Goal: Check status: Check status

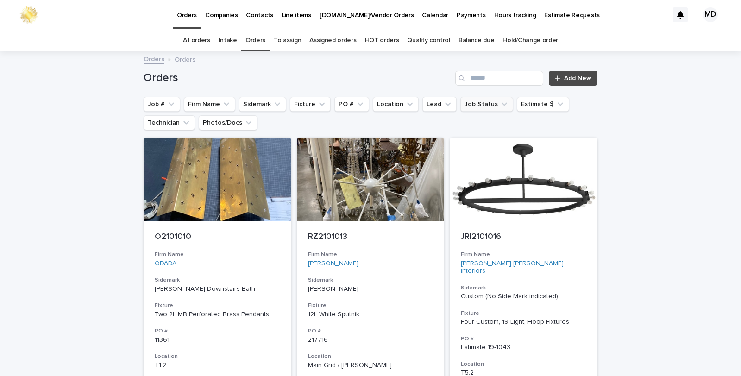
click at [476, 105] on button "Job Status" at bounding box center [486, 104] width 53 height 15
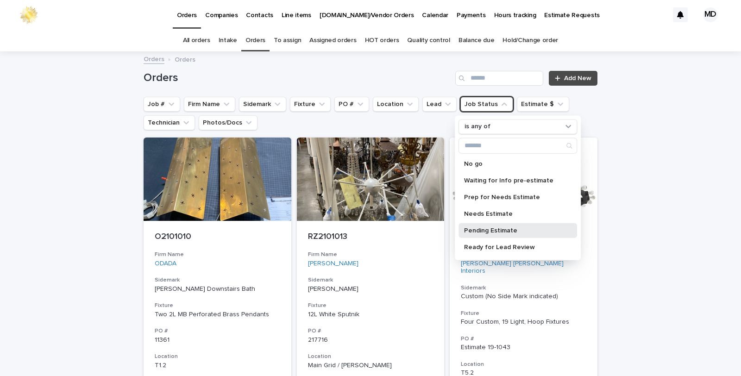
click at [481, 231] on p "Pending Estimate" at bounding box center [513, 230] width 98 height 6
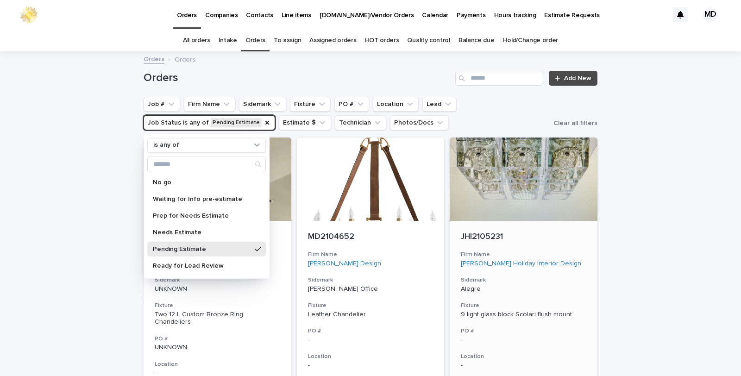
click at [503, 314] on div "9 light glass block Scolari flush mount" at bounding box center [524, 315] width 126 height 8
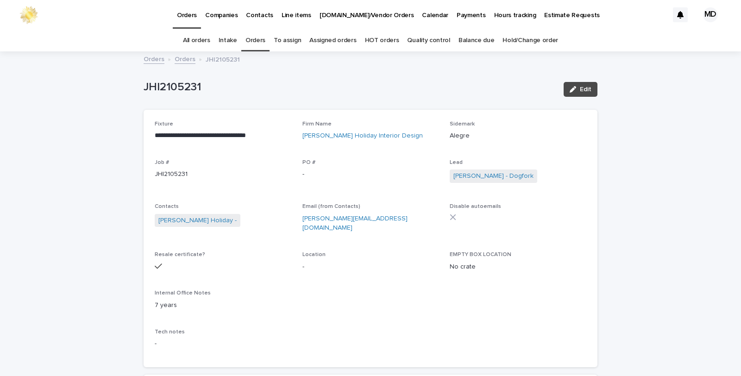
click at [450, 215] on icon at bounding box center [453, 217] width 6 height 6
click at [584, 86] on span "Edit" at bounding box center [586, 89] width 12 height 6
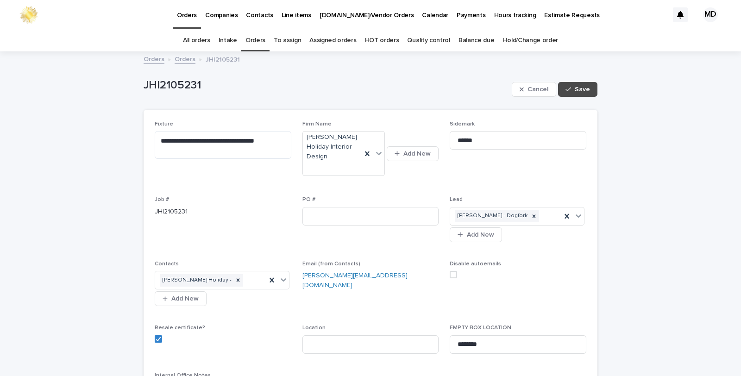
click at [450, 271] on span at bounding box center [453, 274] width 7 height 7
click at [580, 86] on span "Save" at bounding box center [582, 89] width 15 height 6
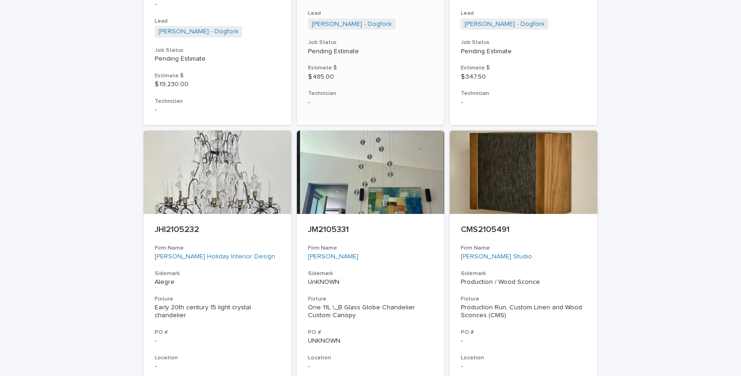
scroll to position [441, 0]
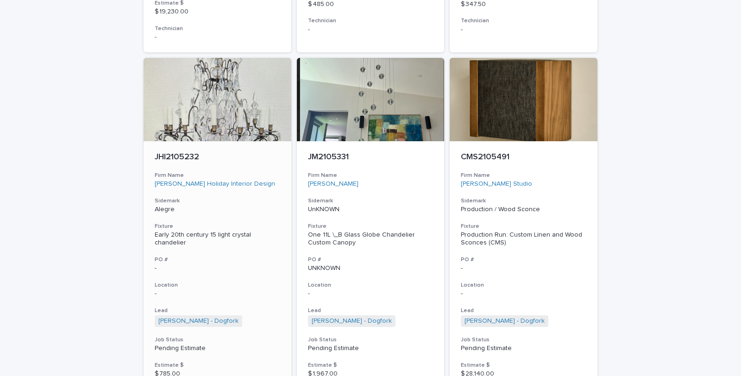
click at [220, 231] on div "Early 20th century 15 light crystal chandelier" at bounding box center [218, 239] width 126 height 16
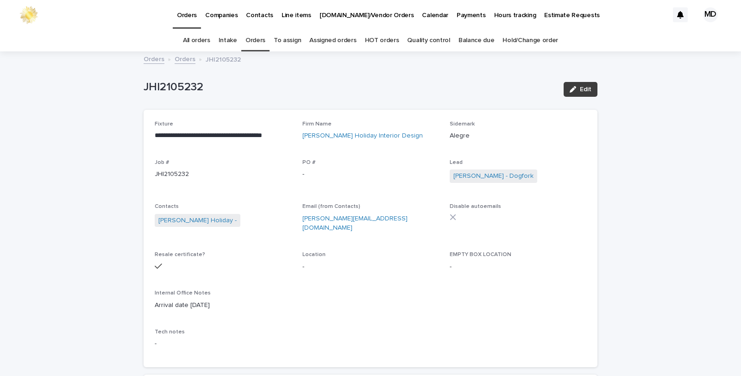
click at [580, 91] on span "Edit" at bounding box center [586, 89] width 12 height 6
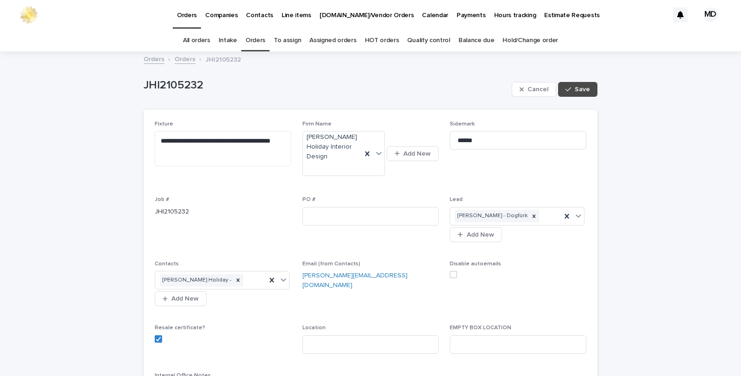
drag, startPoint x: 450, startPoint y: 262, endPoint x: 447, endPoint y: 268, distance: 6.5
click at [450, 271] on span at bounding box center [453, 274] width 7 height 7
